Goal: Task Accomplishment & Management: Manage account settings

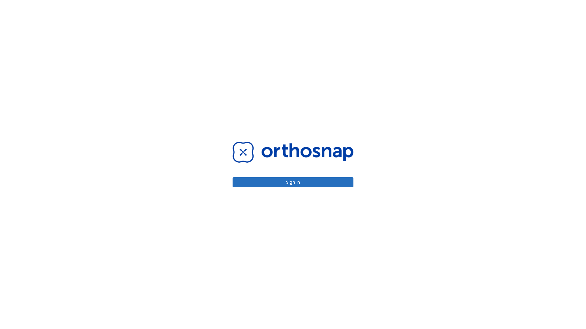
click at [293, 182] on button "Sign in" at bounding box center [292, 183] width 121 height 10
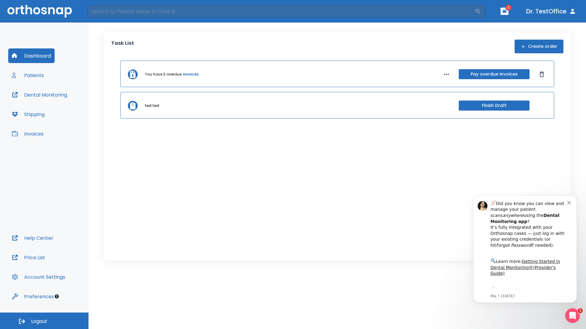
click at [44, 321] on span "Logout" at bounding box center [39, 321] width 16 height 7
